Goal: Task Accomplishment & Management: Use online tool/utility

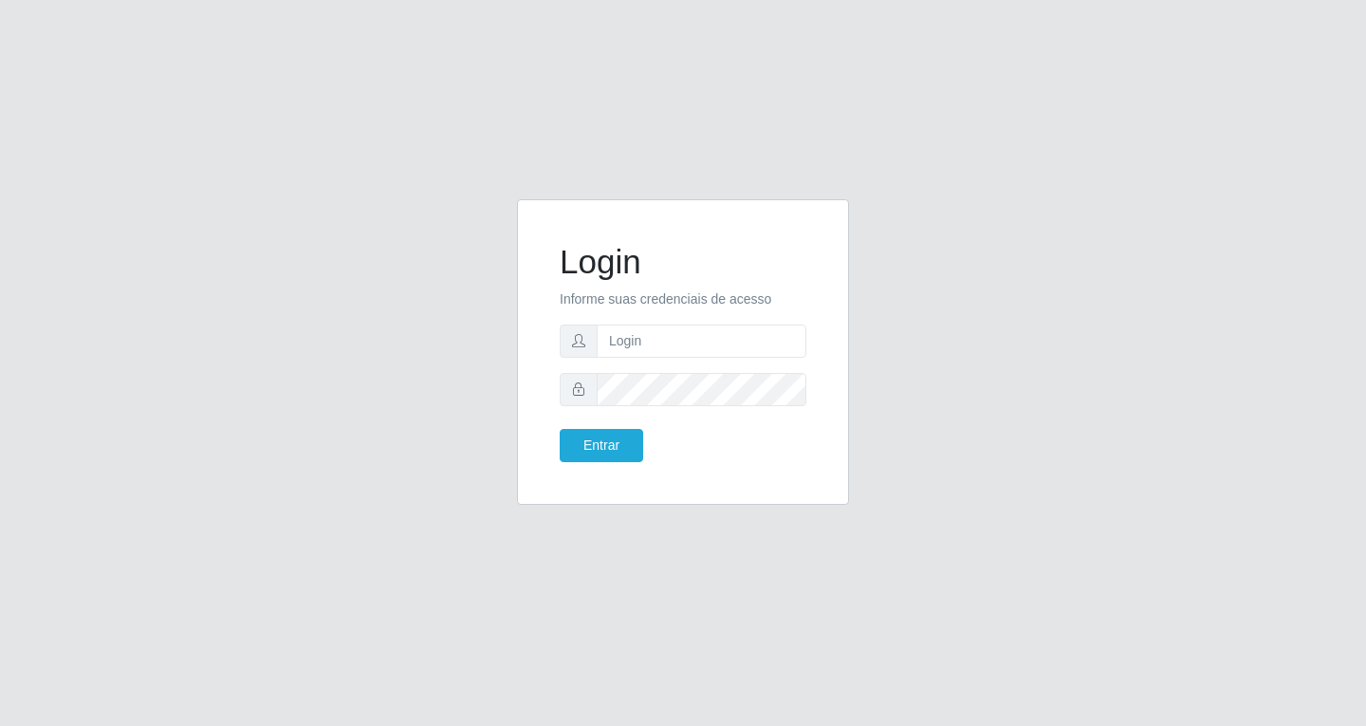
type input "[EMAIL_ADDRESS][DOMAIN_NAME]"
click at [560, 429] on button "Entrar" at bounding box center [601, 445] width 83 height 33
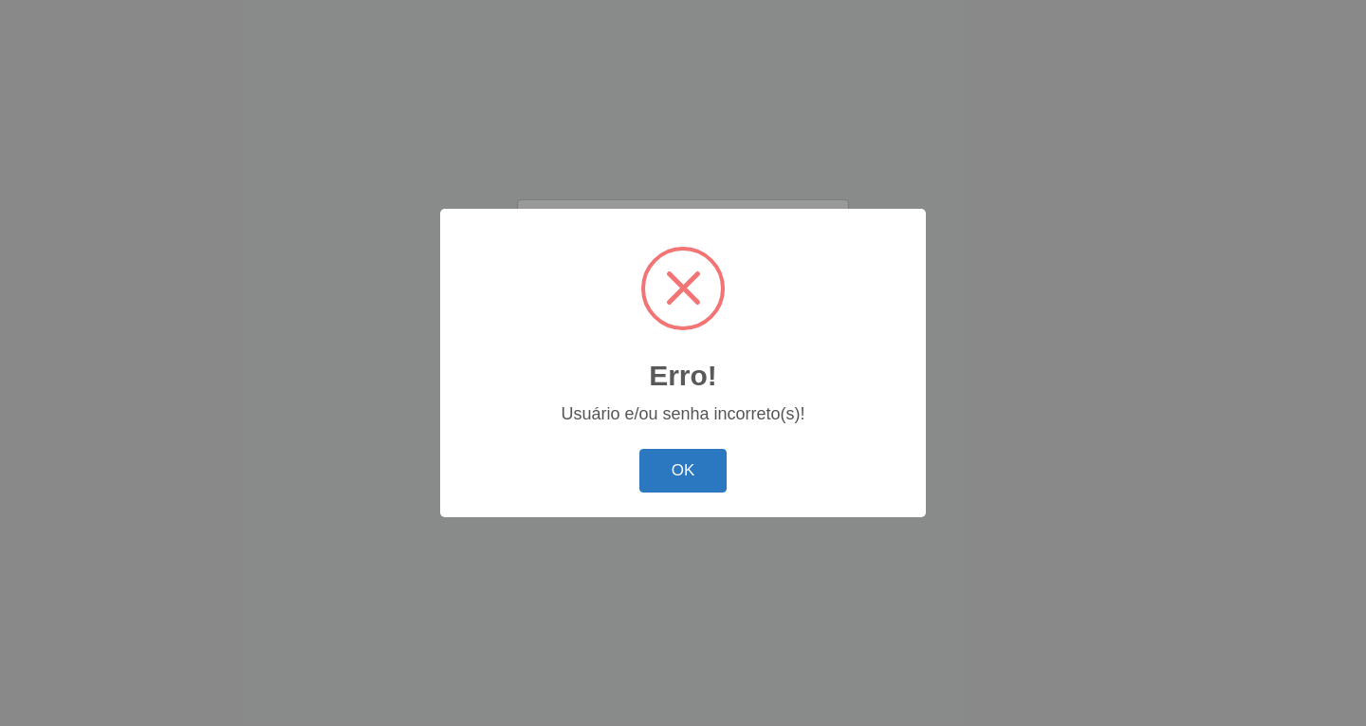
click at [695, 471] on button "OK" at bounding box center [683, 471] width 88 height 45
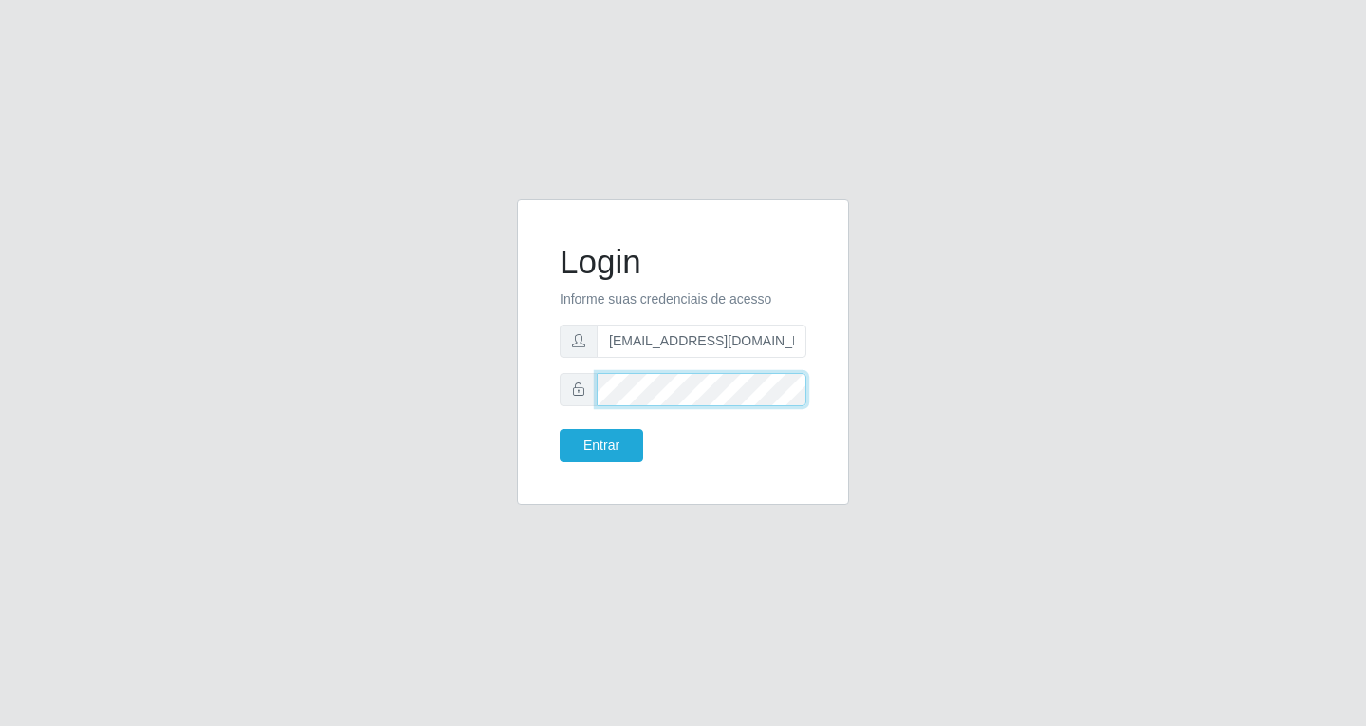
click at [560, 429] on button "Entrar" at bounding box center [601, 445] width 83 height 33
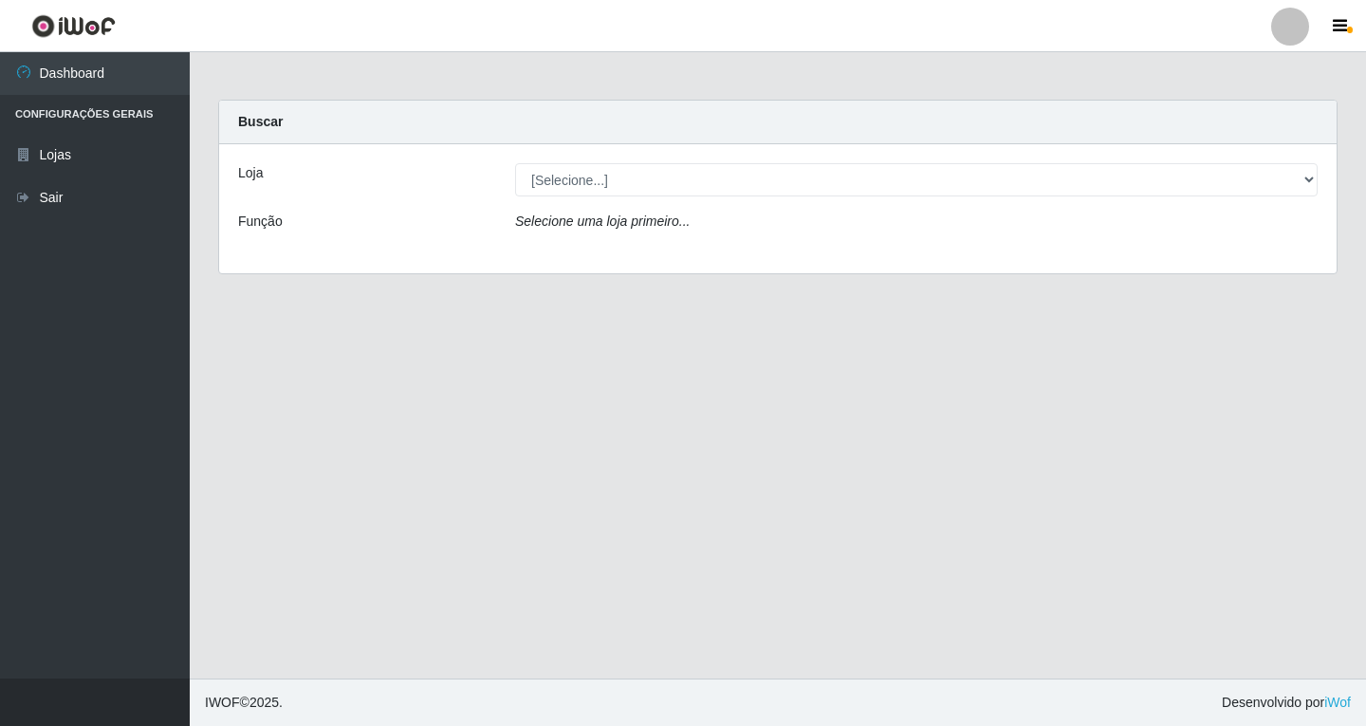
click at [639, 157] on div "Loja [Selecione...] SuperFácil Atacado - [GEOGRAPHIC_DATA] Função Selecione [PE…" at bounding box center [778, 208] width 1118 height 129
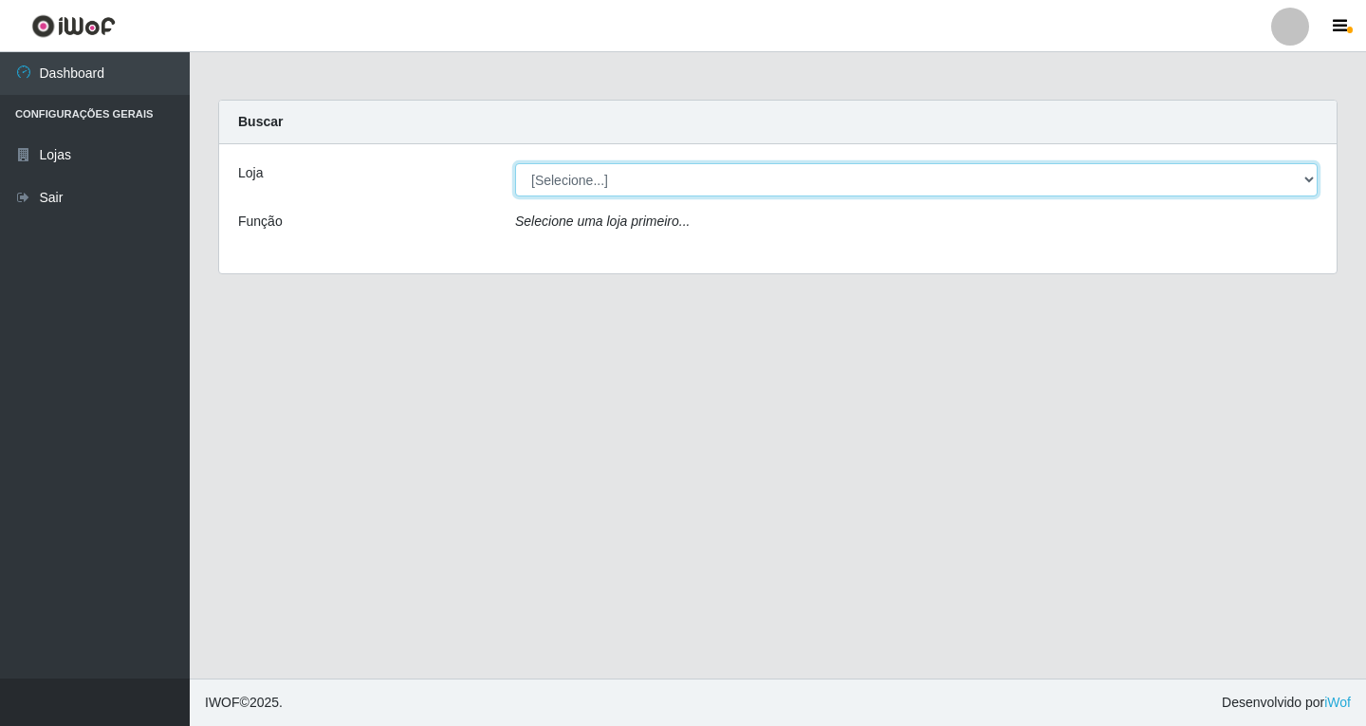
click at [637, 175] on select "[Selecione...] SuperFácil Atacado - [GEOGRAPHIC_DATA]" at bounding box center [916, 179] width 803 height 33
select select "503"
click at [515, 163] on select "[Selecione...] SuperFácil Atacado - [GEOGRAPHIC_DATA]" at bounding box center [916, 179] width 803 height 33
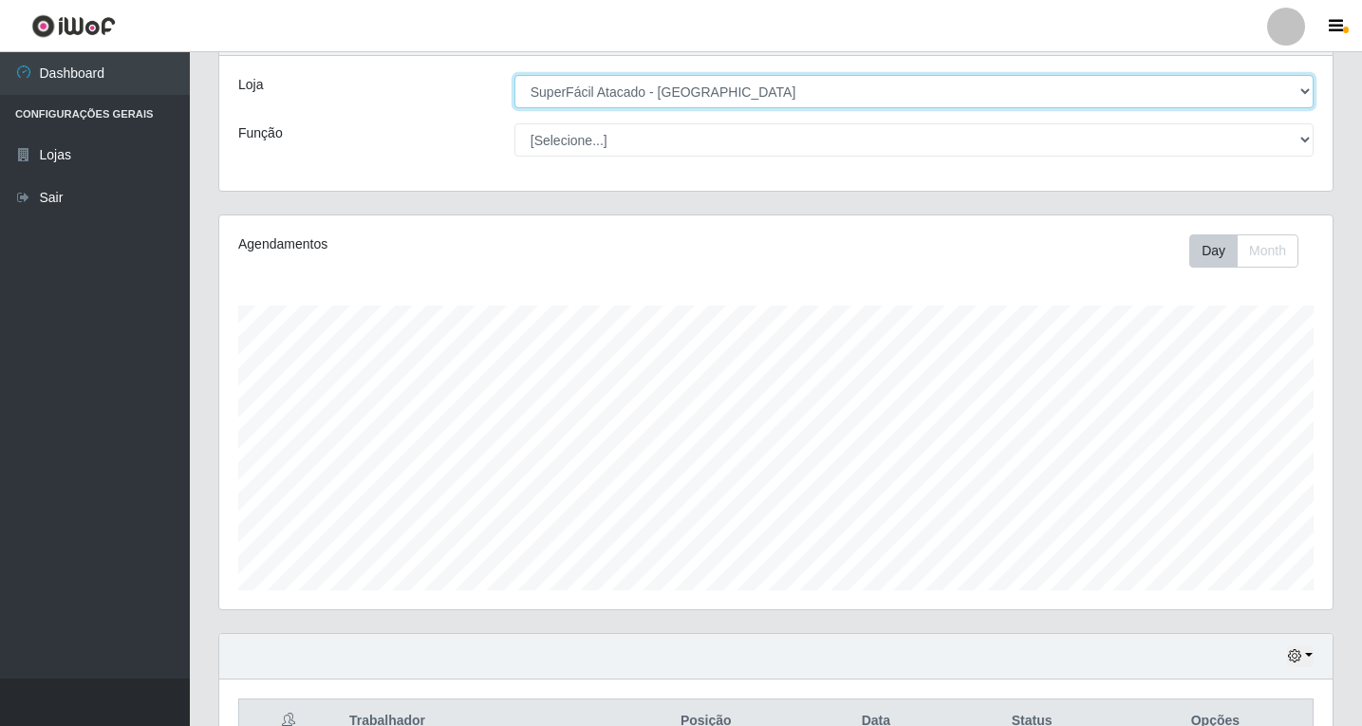
scroll to position [196, 0]
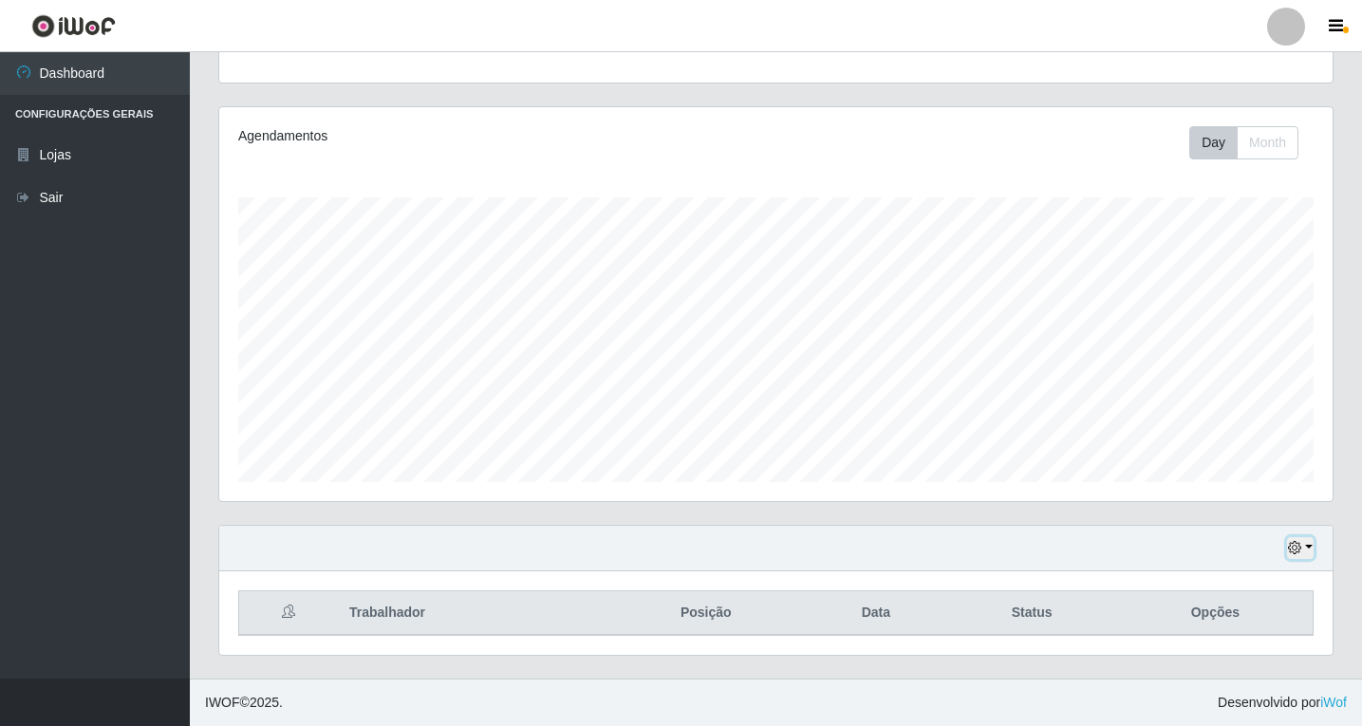
click at [1300, 547] on icon "button" at bounding box center [1293, 547] width 13 height 13
click at [1210, 479] on button "1 Semana" at bounding box center [1237, 477] width 150 height 40
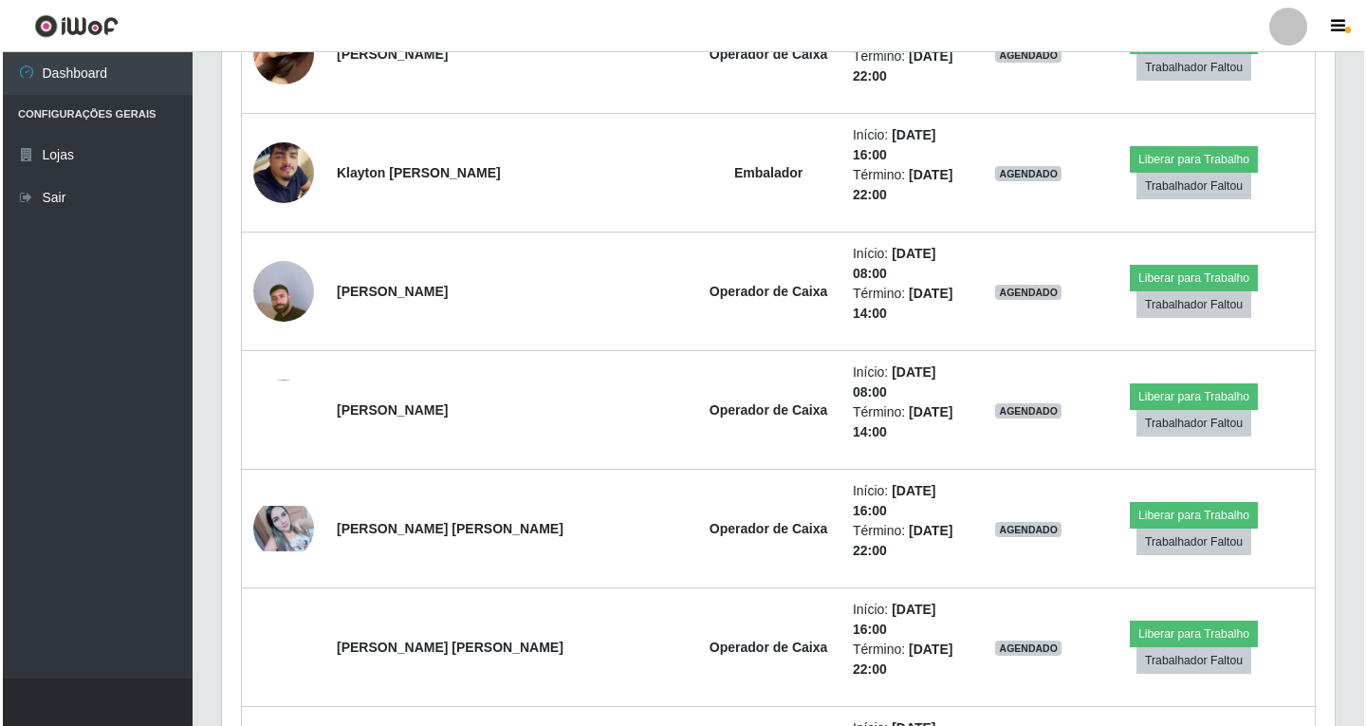
scroll to position [861, 0]
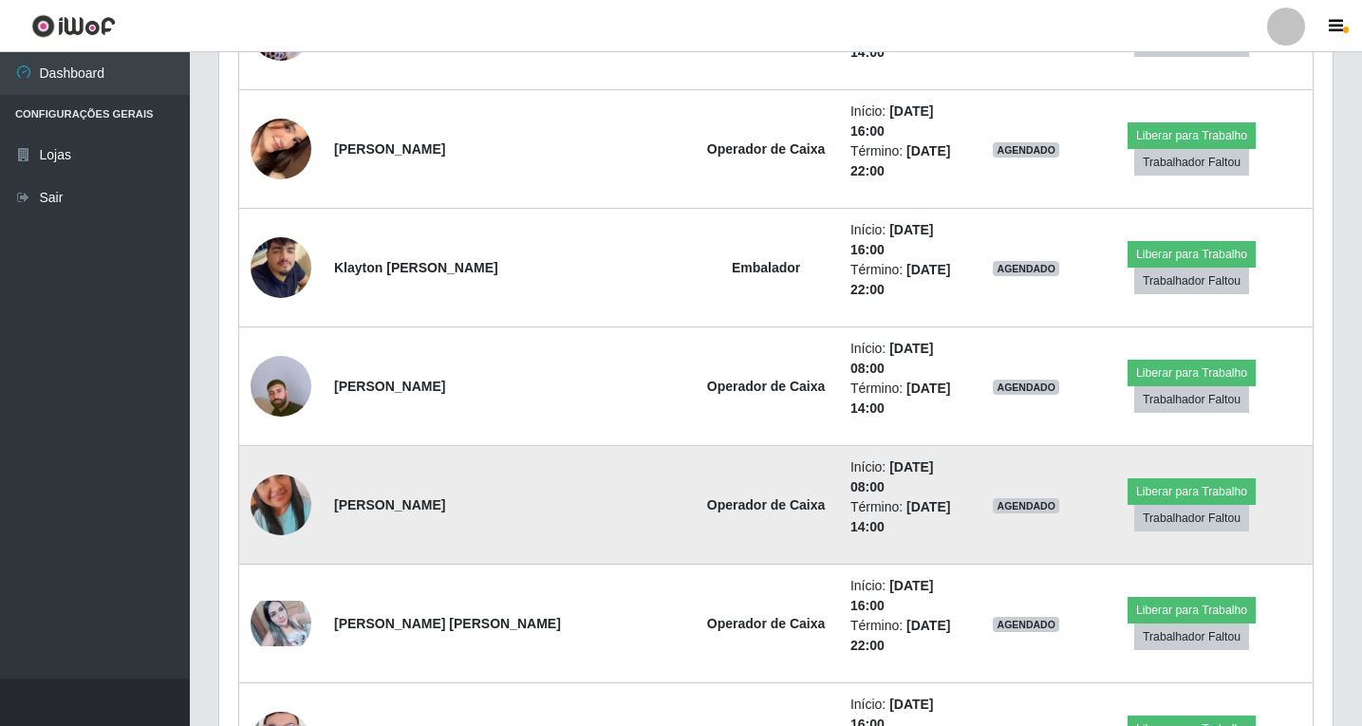
click at [286, 451] on img at bounding box center [280, 505] width 61 height 108
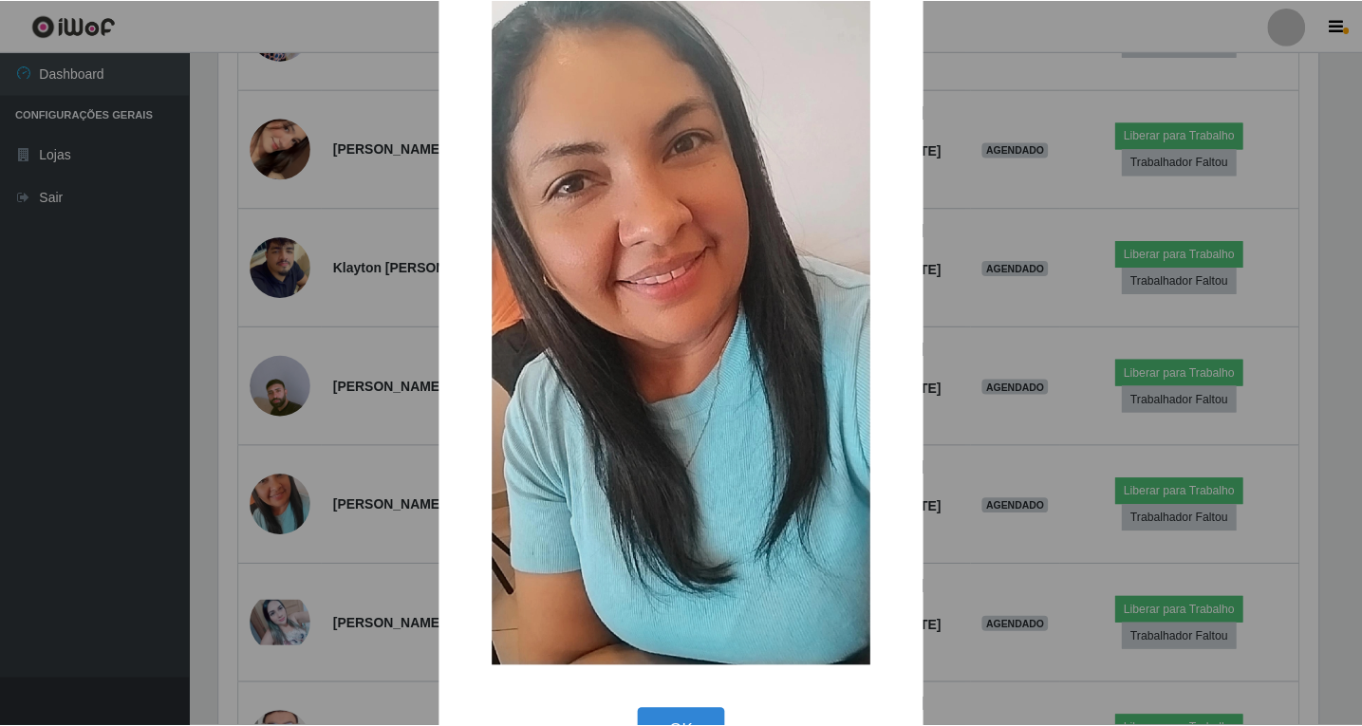
scroll to position [115, 0]
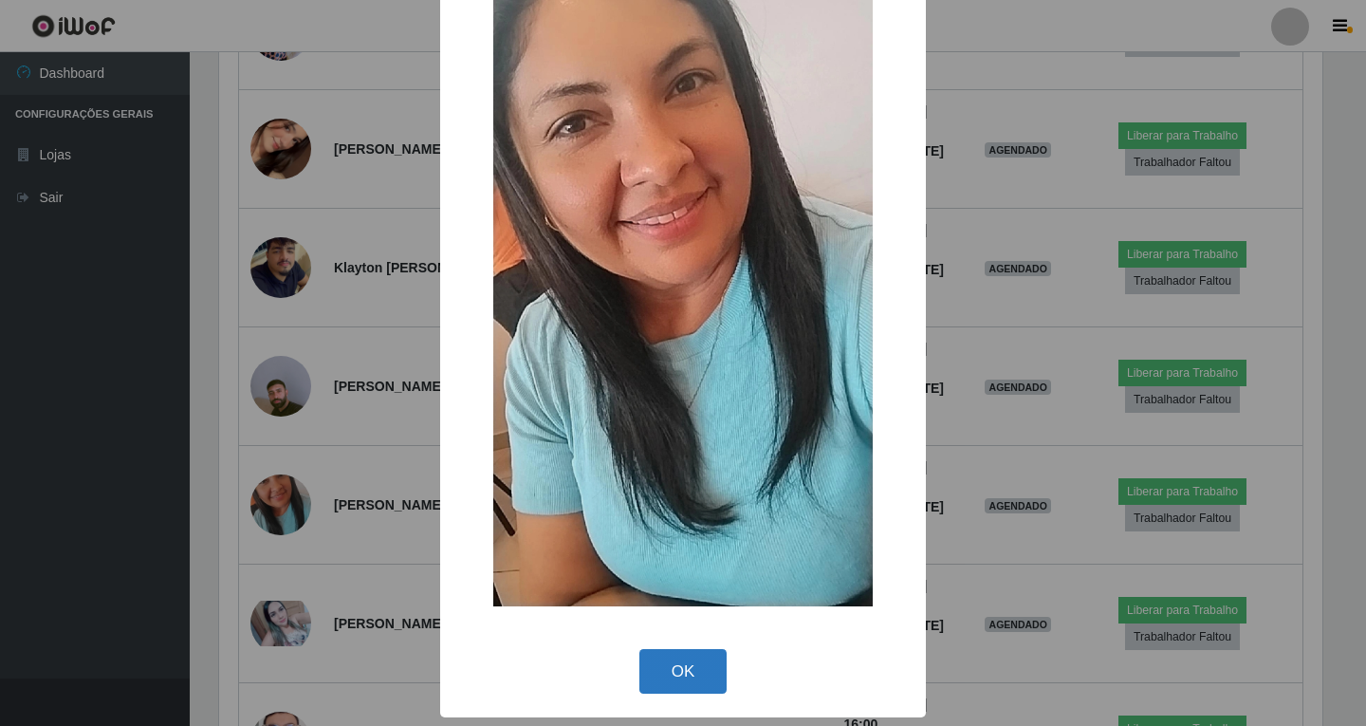
click at [658, 663] on button "OK" at bounding box center [683, 671] width 88 height 45
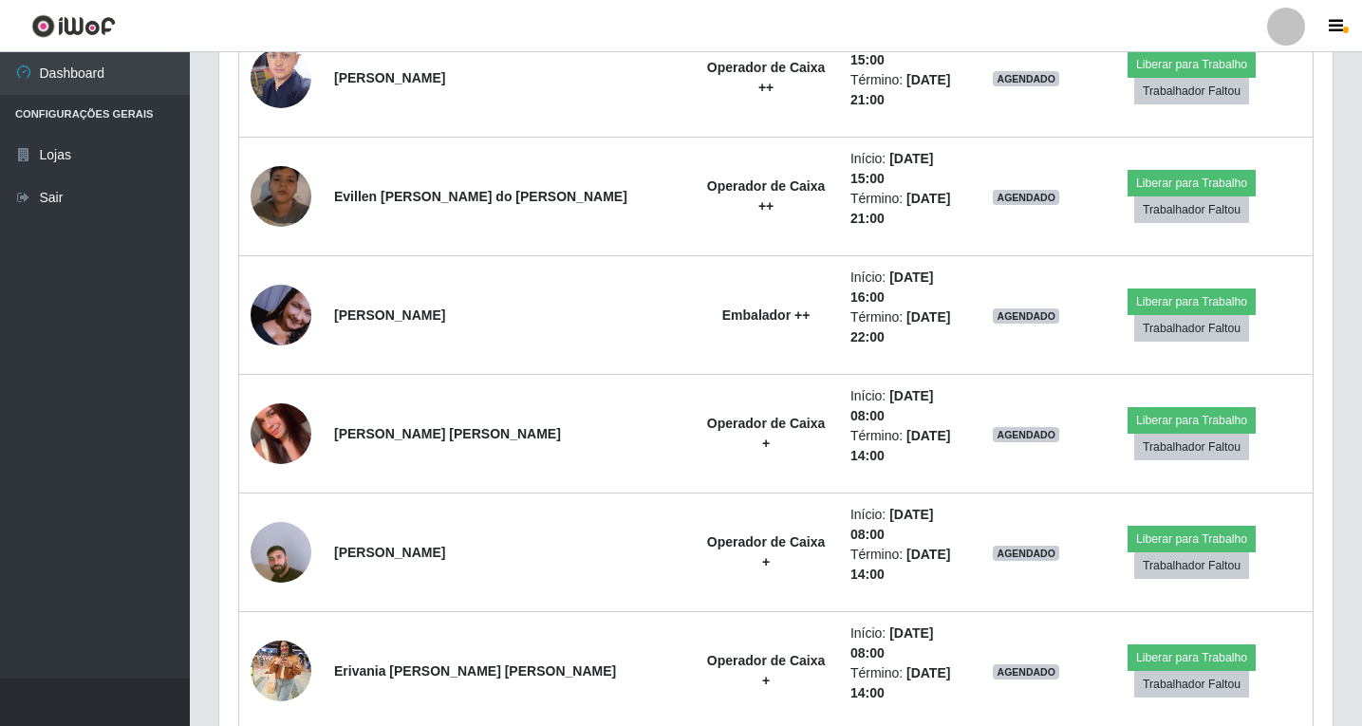
scroll to position [2094, 0]
